Goal: Task Accomplishment & Management: Use online tool/utility

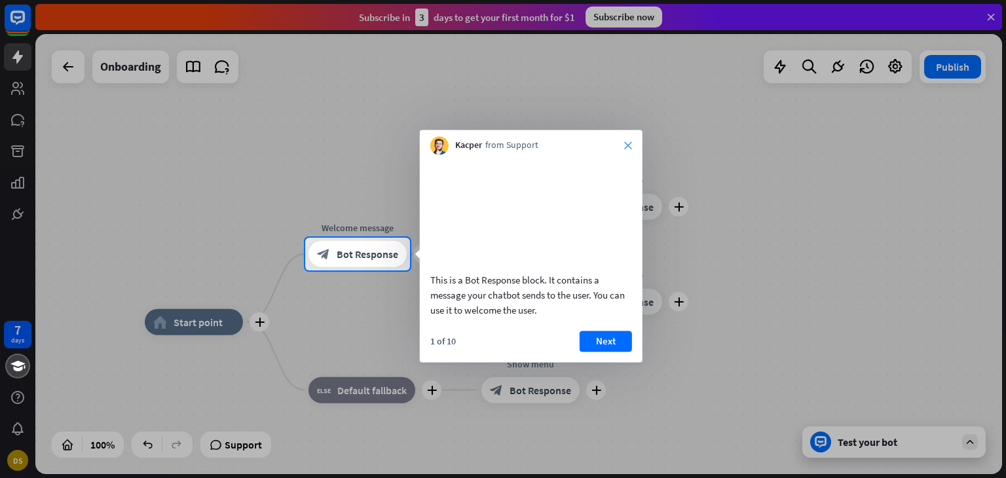
click at [628, 147] on icon "close" at bounding box center [628, 146] width 8 height 8
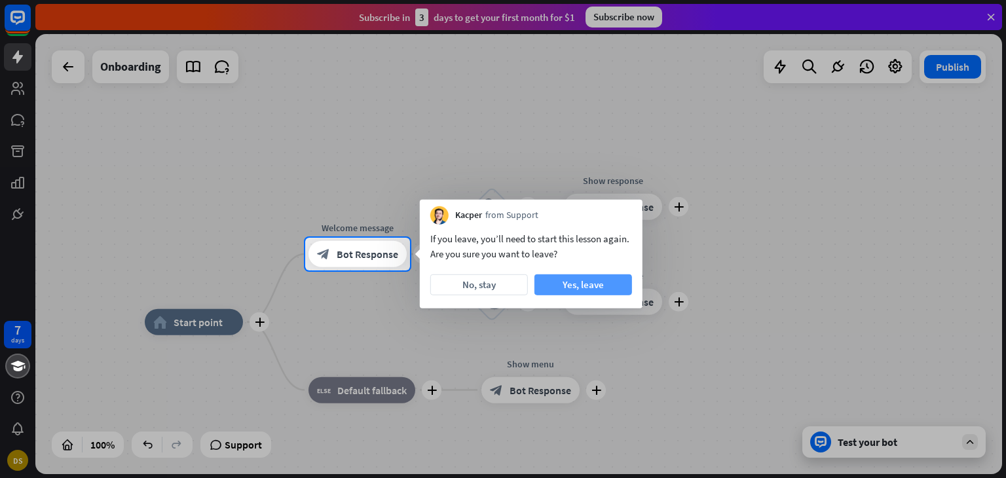
click at [590, 287] on button "Yes, leave" at bounding box center [584, 285] width 98 height 21
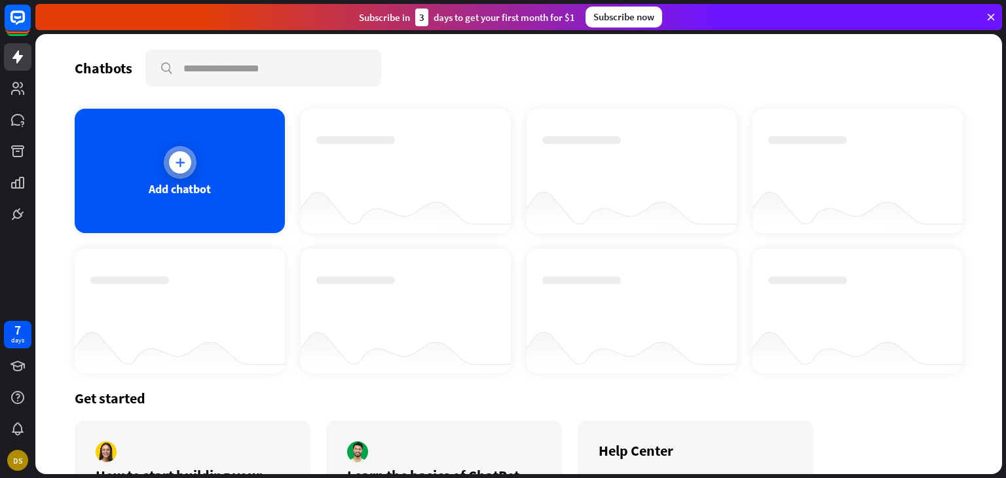
click at [174, 166] on icon at bounding box center [180, 162] width 13 height 13
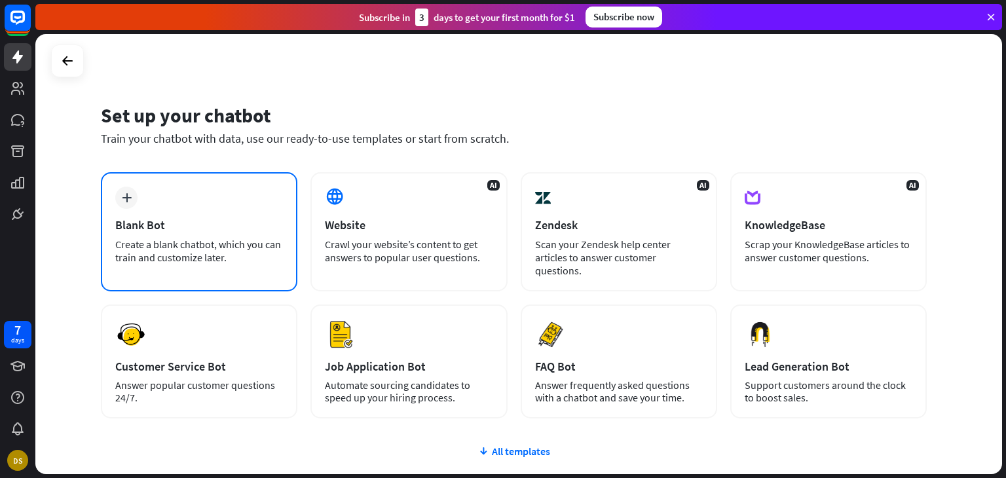
click at [209, 195] on div "plus Blank Bot Create a blank chatbot, which you can train and customize later." at bounding box center [199, 231] width 197 height 119
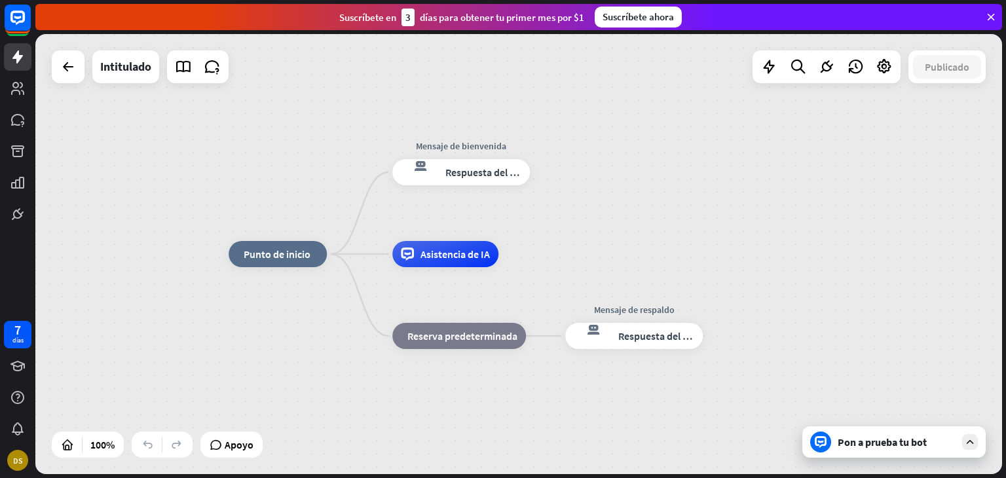
click at [705, 133] on div "inicio_2 Punto de inicio Mensaje de bienvenida respuesta del bot de bloqueo Res…" at bounding box center [518, 254] width 967 height 440
click at [277, 258] on font "Punto de inicio" at bounding box center [277, 254] width 67 height 13
click at [301, 184] on div "inicio_2 Punto de inicio Mensaje de bienvenida respuesta del bot de bloqueo Res…" at bounding box center [518, 254] width 967 height 440
click at [472, 174] on font "Respuesta del bot" at bounding box center [486, 172] width 80 height 13
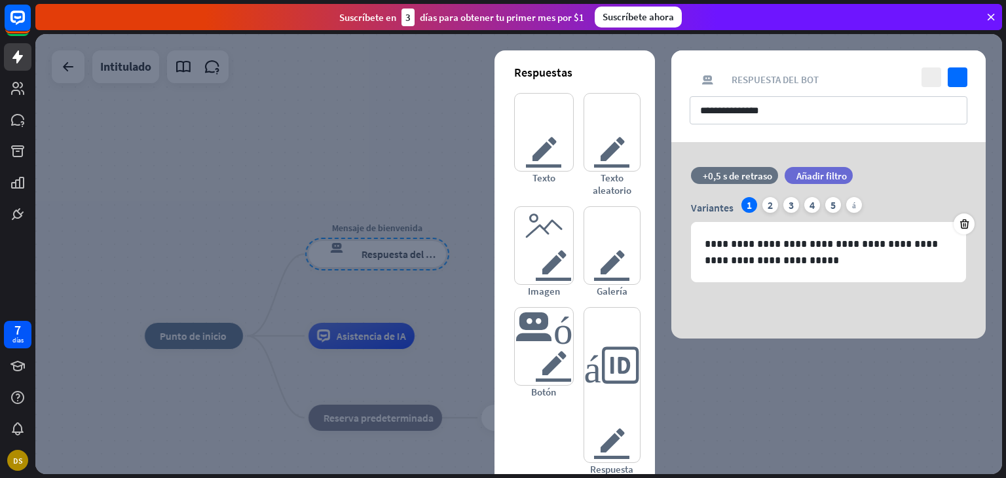
click at [991, 19] on icon at bounding box center [992, 17] width 12 height 12
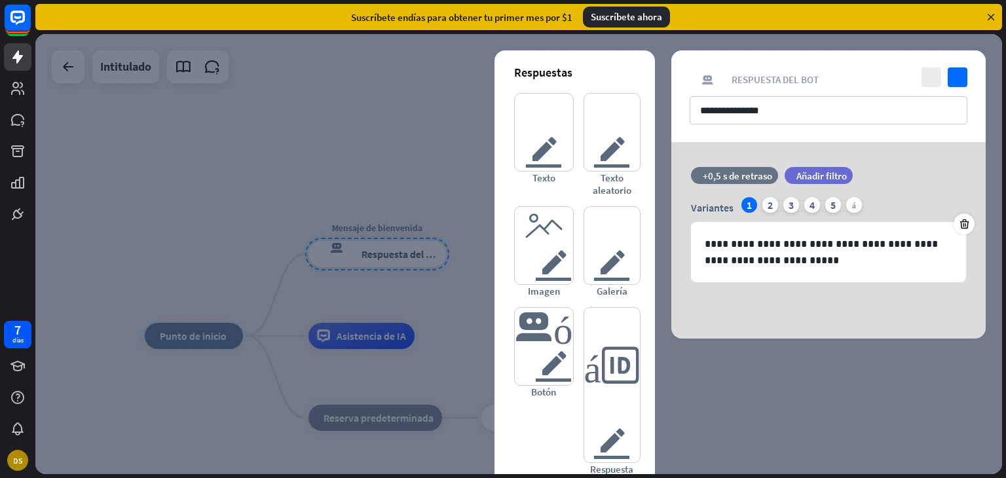
click at [444, 129] on div at bounding box center [518, 254] width 967 height 440
